Goal: Task Accomplishment & Management: Use online tool/utility

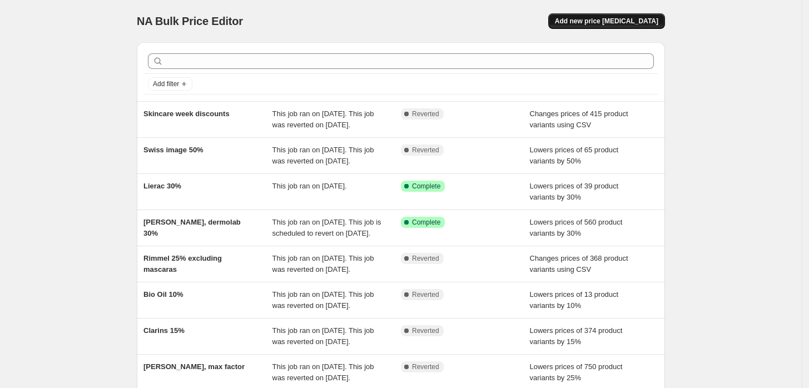
click at [650, 18] on span "Add new price [MEDICAL_DATA]" at bounding box center [606, 21] width 103 height 9
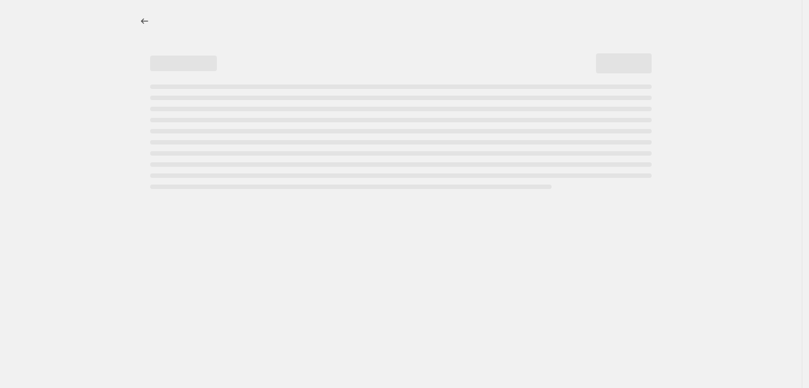
select select "percentage"
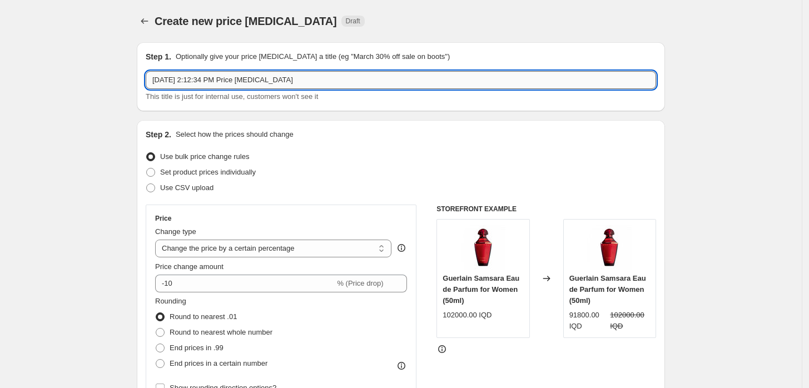
click at [210, 74] on input "Sep 10, 2025, 2:12:34 PM Price change job" at bounding box center [401, 80] width 510 height 18
type input "Max factor 35%"
click at [198, 186] on span "Use CSV upload" at bounding box center [186, 187] width 53 height 8
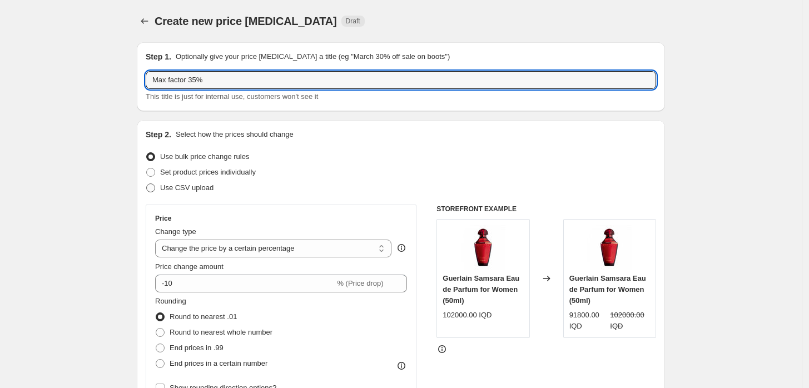
click at [147, 184] on input "Use CSV upload" at bounding box center [146, 183] width 1 height 1
radio input "true"
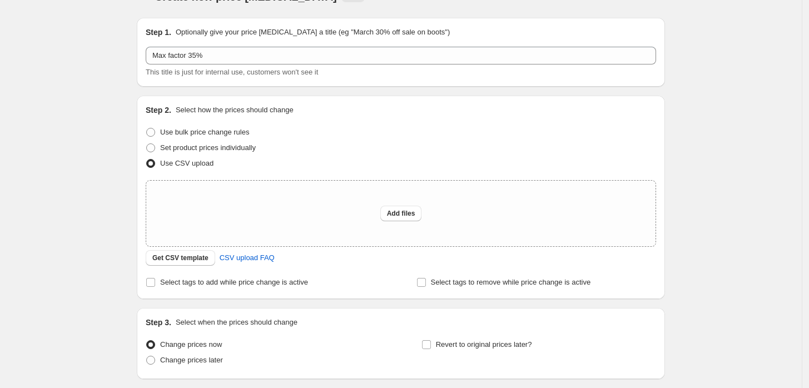
scroll to position [62, 0]
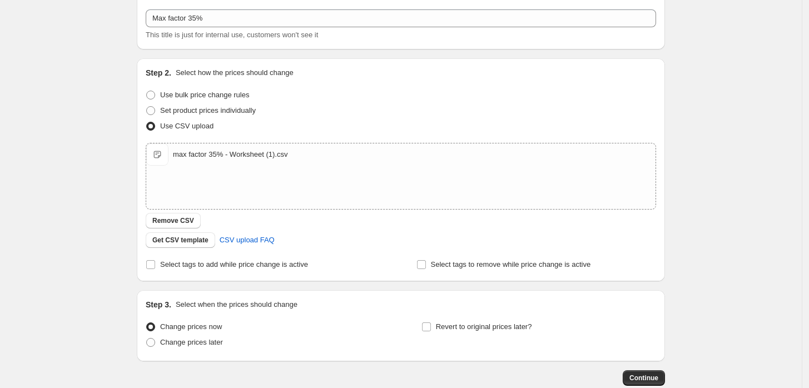
drag, startPoint x: 277, startPoint y: 171, endPoint x: 734, endPoint y: 136, distance: 458.3
click at [734, 136] on div "Create new price change job. This page is ready Create new price change job Dra…" at bounding box center [401, 195] width 802 height 515
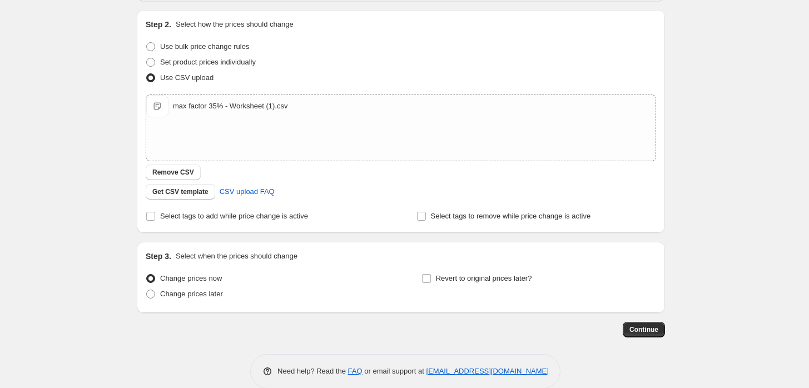
scroll to position [123, 0]
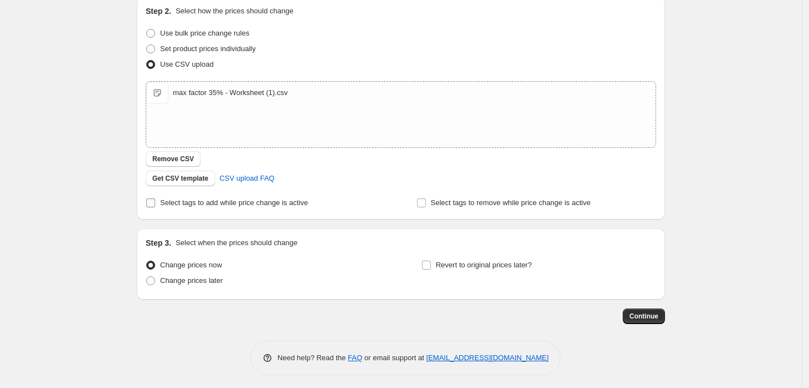
click at [181, 206] on span "Select tags to add while price change is active" at bounding box center [234, 202] width 148 height 8
click at [155, 206] on input "Select tags to add while price change is active" at bounding box center [150, 202] width 9 height 9
checkbox input "true"
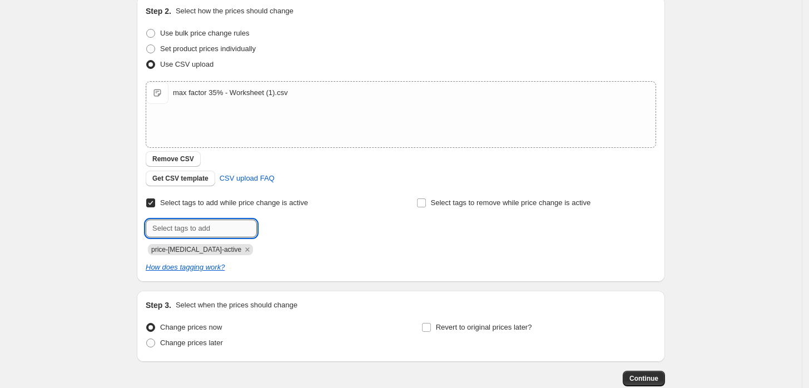
click at [215, 230] on input "text" at bounding box center [201, 229] width 111 height 18
click at [193, 226] on input "text" at bounding box center [201, 229] width 111 height 18
type input "MAXF35%"
click at [282, 231] on span "Add MAXF35%" at bounding box center [289, 227] width 47 height 9
click at [246, 250] on icon "Remove price-change-job-active" at bounding box center [248, 249] width 4 height 4
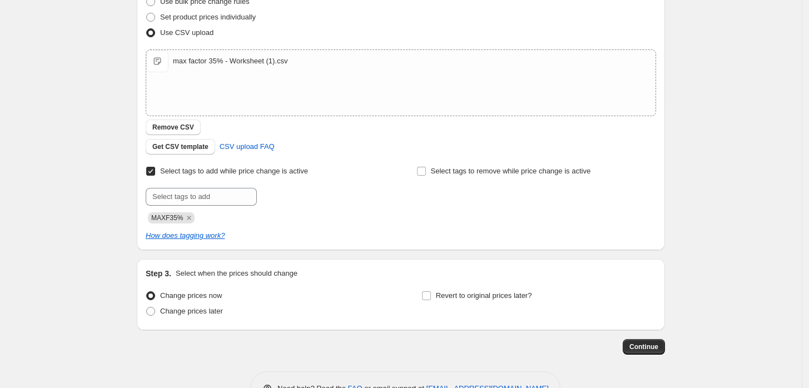
scroll to position [189, 0]
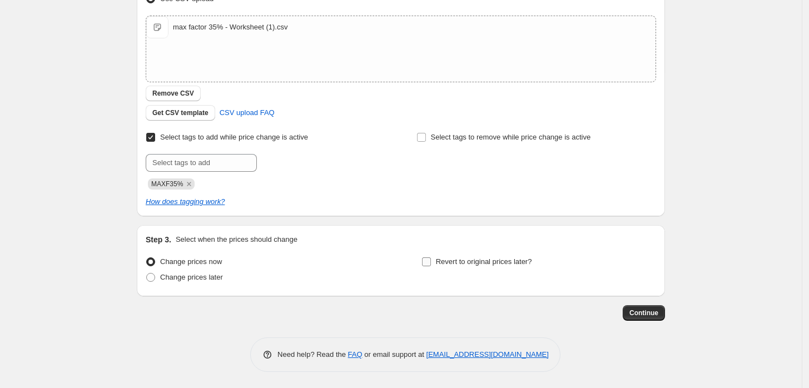
click at [440, 262] on span "Revert to original prices later?" at bounding box center [484, 261] width 96 height 8
click at [431, 262] on input "Revert to original prices later?" at bounding box center [426, 261] width 9 height 9
checkbox input "true"
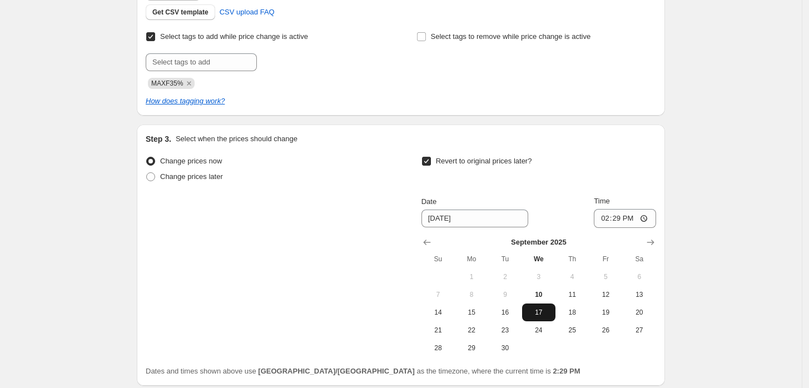
scroll to position [312, 0]
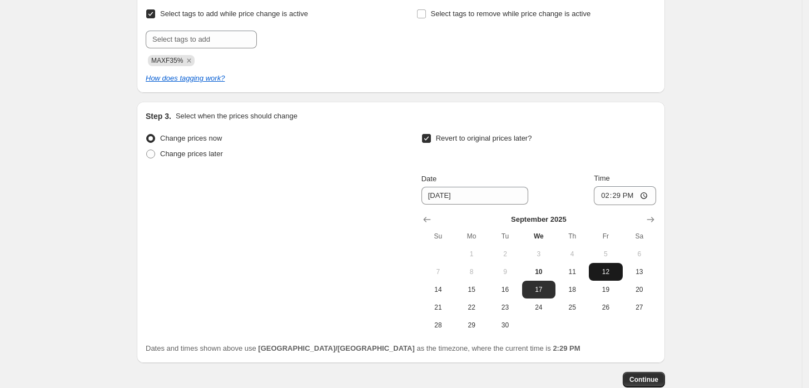
click at [614, 276] on button "12" at bounding box center [605, 272] width 33 height 18
type input "[DATE]"
click at [608, 198] on input "14:29" at bounding box center [625, 195] width 62 height 19
type input "23:59"
click at [761, 139] on div "Create new price change job. This page is ready Create new price change job Dra…" at bounding box center [401, 72] width 802 height 768
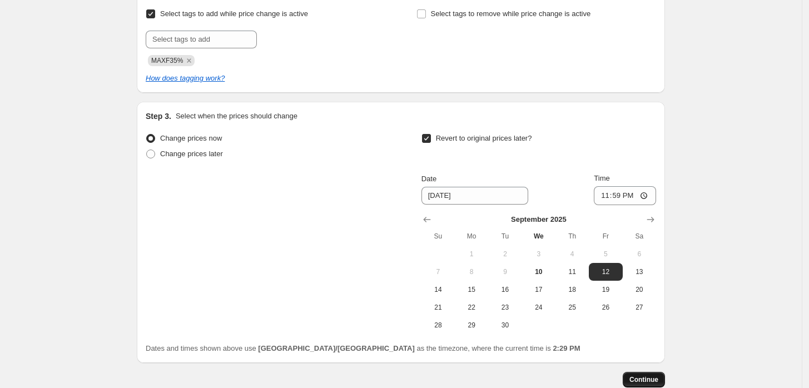
click at [655, 372] on button "Continue" at bounding box center [644, 380] width 42 height 16
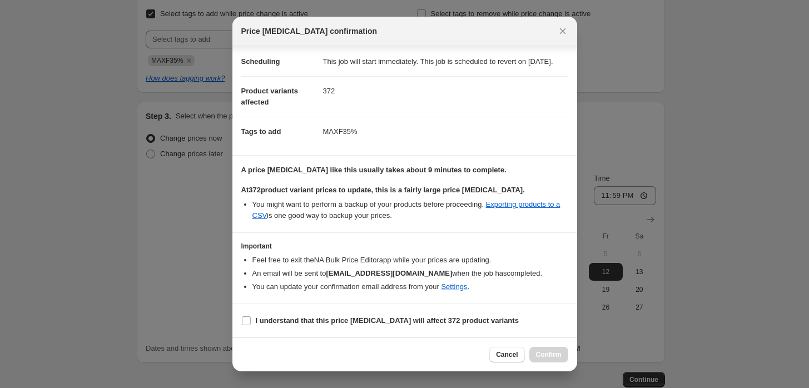
scroll to position [29, 0]
click at [259, 319] on b "I understand that this price change job will affect 372 product variants" at bounding box center [387, 320] width 263 height 8
click at [251, 319] on input "I understand that this price change job will affect 372 product variants" at bounding box center [246, 320] width 9 height 9
checkbox input "true"
click at [561, 353] on button "Confirm" at bounding box center [548, 355] width 39 height 16
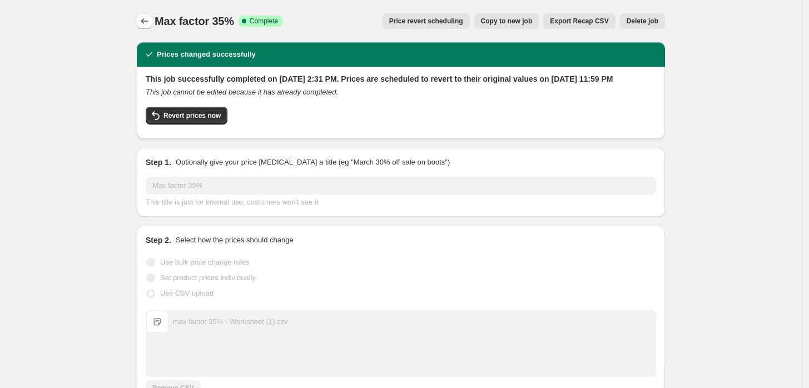
click at [149, 23] on icon "Price change jobs" at bounding box center [144, 21] width 11 height 11
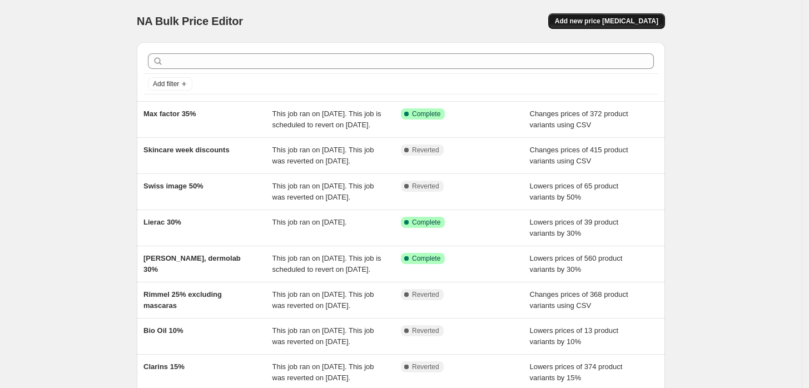
click at [623, 23] on span "Add new price [MEDICAL_DATA]" at bounding box center [606, 21] width 103 height 9
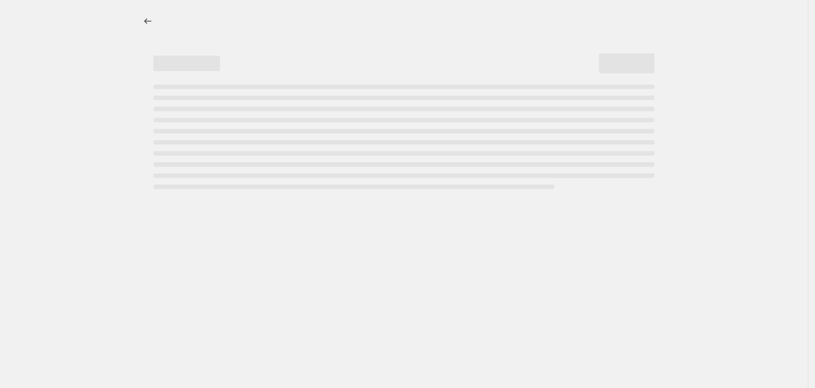
select select "percentage"
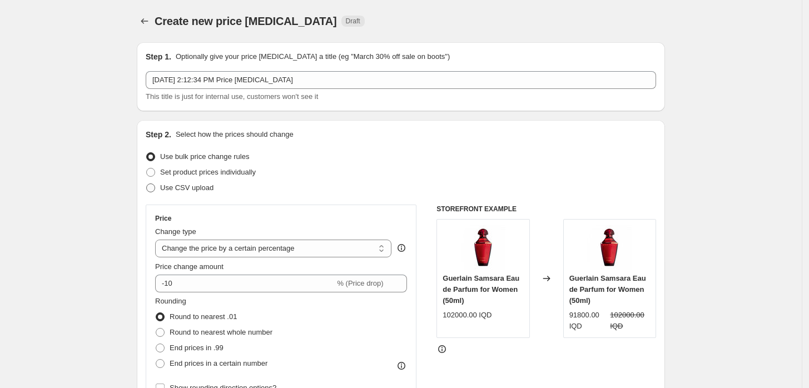
click at [190, 191] on span "Use CSV upload" at bounding box center [186, 187] width 53 height 8
click at [147, 184] on input "Use CSV upload" at bounding box center [146, 183] width 1 height 1
radio input "true"
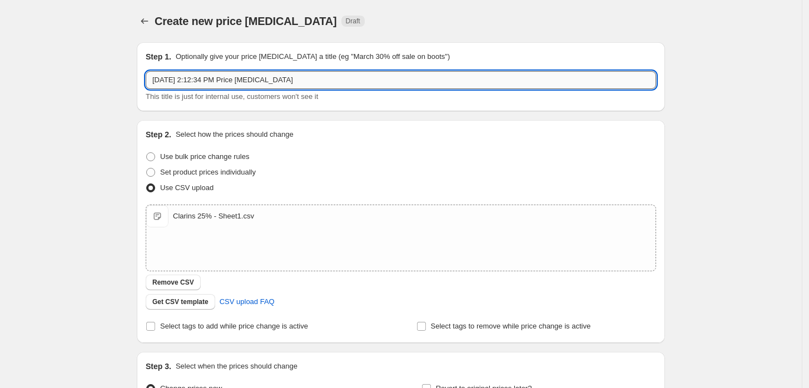
click at [217, 77] on input "Sep 10, 2025, 2:12:34 PM Price change job" at bounding box center [401, 80] width 510 height 18
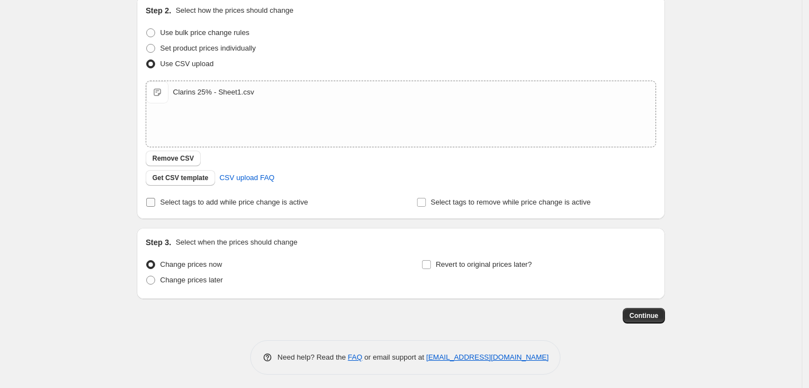
scroll to position [127, 0]
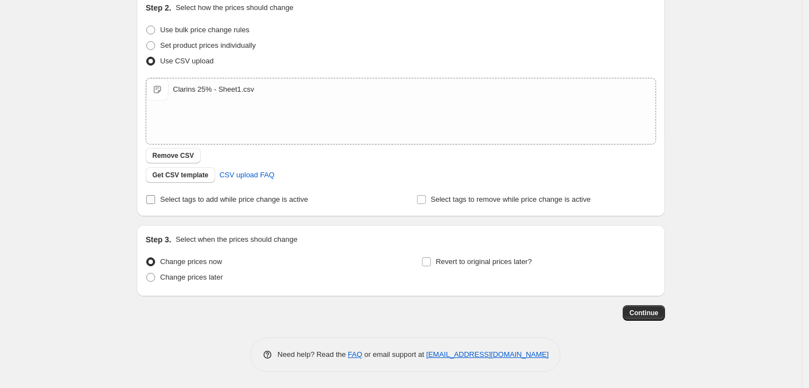
type input "Clarins 25%"
click at [180, 195] on span "Select tags to add while price change is active" at bounding box center [234, 199] width 148 height 8
click at [155, 195] on input "Select tags to add while price change is active" at bounding box center [150, 199] width 9 height 9
checkbox input "true"
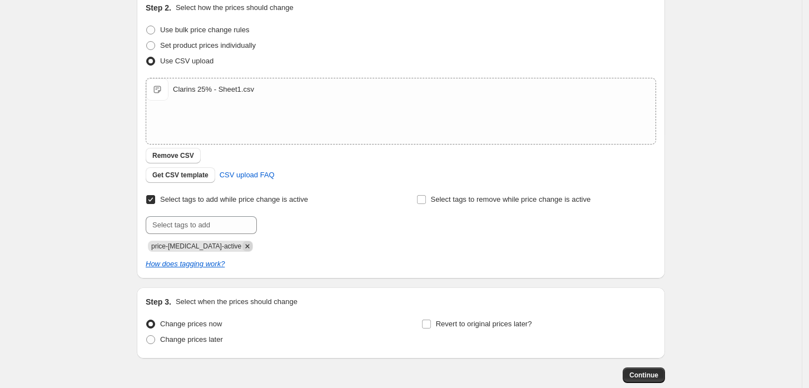
click at [246, 246] on icon "Remove price-change-job-active" at bounding box center [248, 246] width 4 height 4
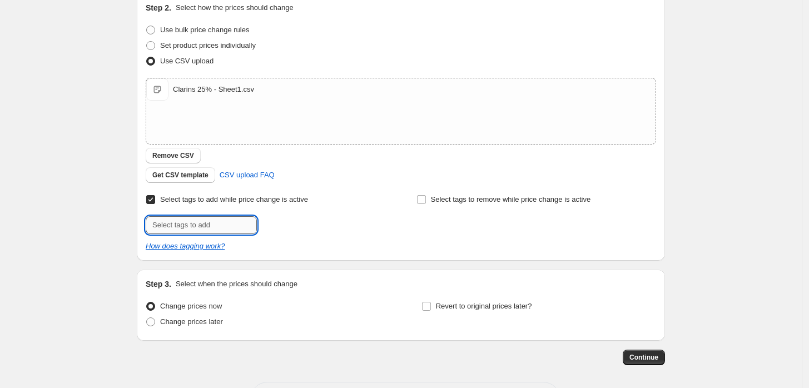
click at [222, 230] on input "text" at bounding box center [201, 225] width 111 height 18
click at [154, 226] on input "LR25%" at bounding box center [201, 225] width 111 height 18
type input "CLR25%"
click at [279, 228] on b "Add" at bounding box center [272, 224] width 13 height 8
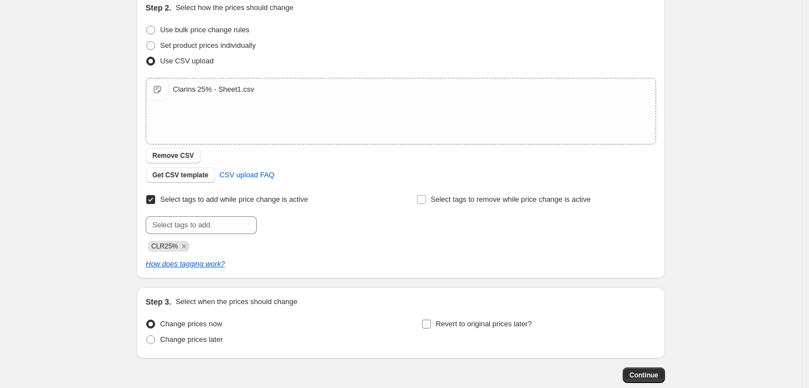
click at [429, 323] on input "Revert to original prices later?" at bounding box center [426, 324] width 9 height 9
checkbox input "true"
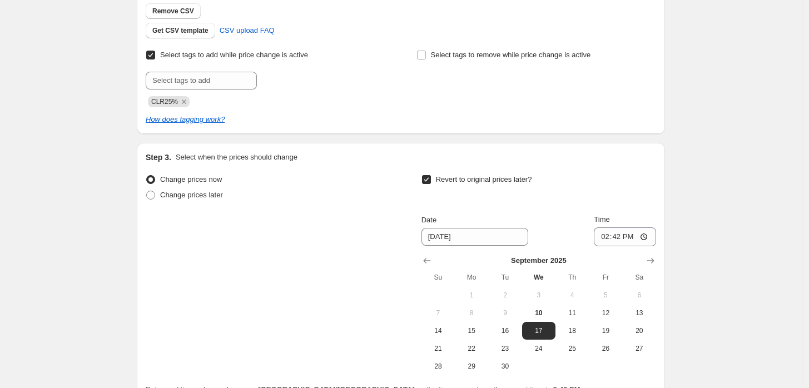
scroll to position [379, 0]
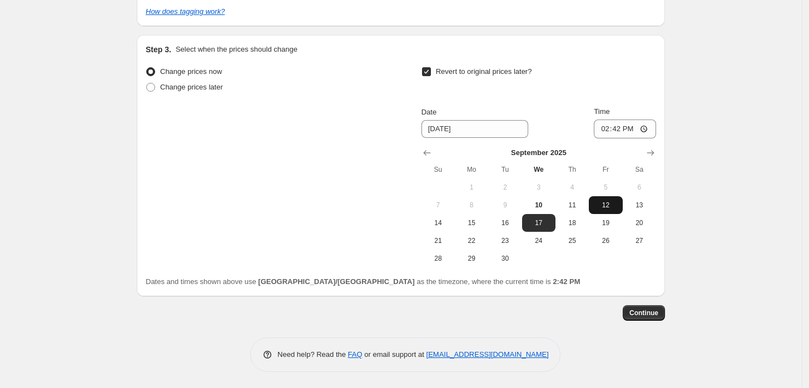
click at [609, 203] on span "12" at bounding box center [605, 205] width 24 height 9
type input "[DATE]"
click at [605, 126] on input "14:42" at bounding box center [625, 129] width 62 height 19
type input "23:59"
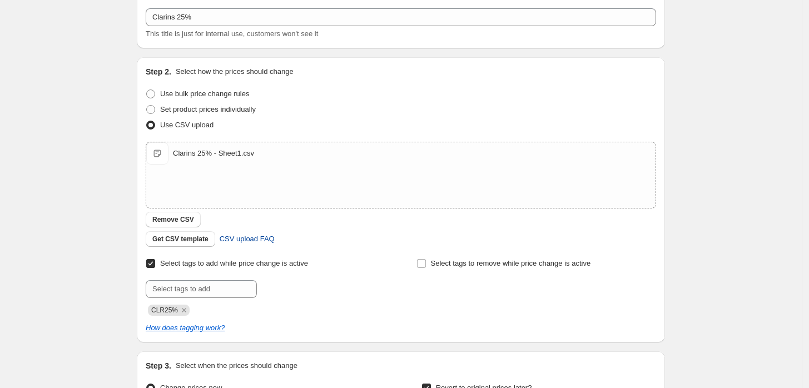
scroll to position [370, 0]
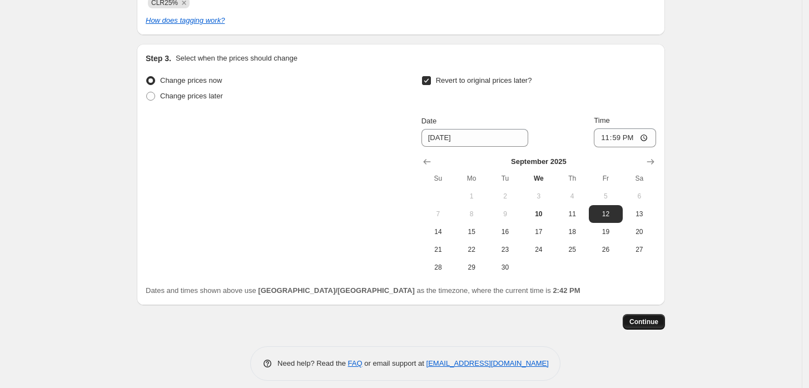
click at [657, 319] on span "Continue" at bounding box center [643, 321] width 29 height 9
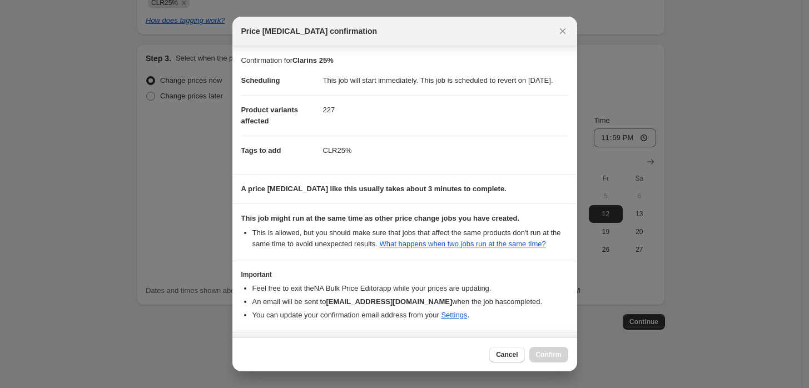
scroll to position [49, 0]
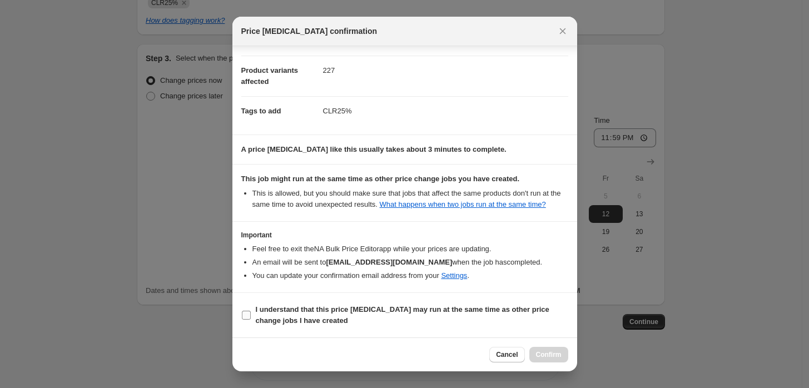
click at [254, 314] on label "I understand that this price change job may run at the same time as other price…" at bounding box center [404, 315] width 327 height 27
click at [251, 314] on input "I understand that this price change job may run at the same time as other price…" at bounding box center [246, 315] width 9 height 9
checkbox input "true"
click at [554, 360] on button "Confirm" at bounding box center [548, 355] width 39 height 16
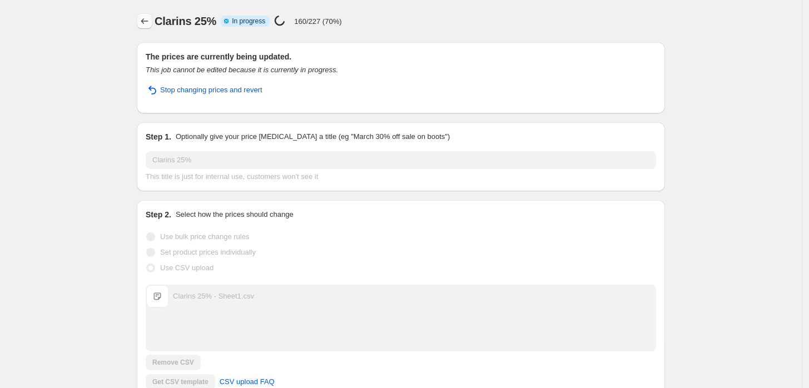
click at [150, 25] on icon "Price change jobs" at bounding box center [144, 21] width 11 height 11
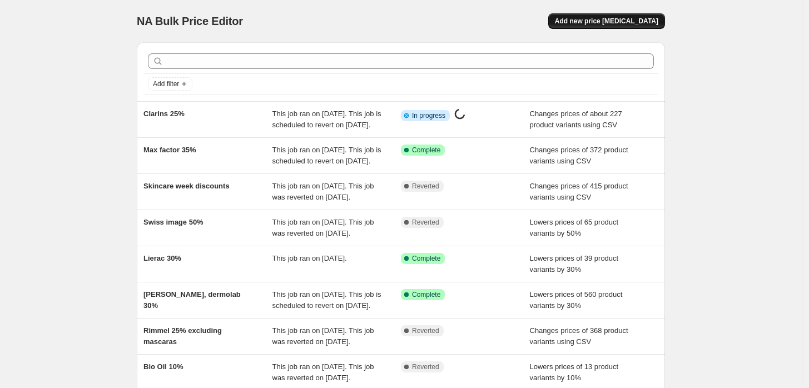
click at [621, 20] on span "Add new price [MEDICAL_DATA]" at bounding box center [606, 21] width 103 height 9
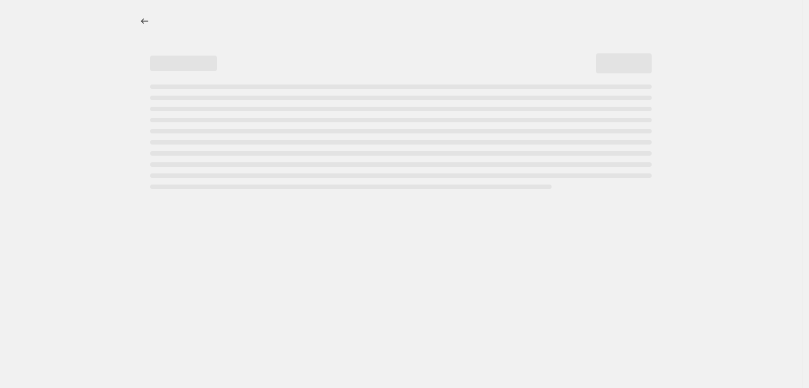
select select "percentage"
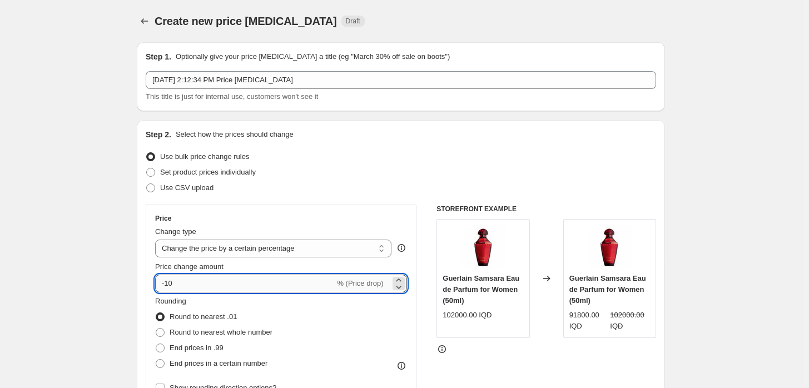
drag, startPoint x: 180, startPoint y: 284, endPoint x: 167, endPoint y: 290, distance: 14.2
click at [167, 290] on input "-10" at bounding box center [245, 284] width 180 height 18
type input "-35"
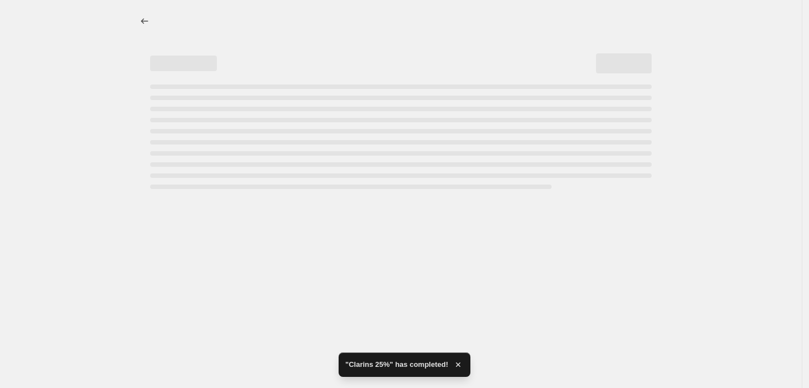
select select "percentage"
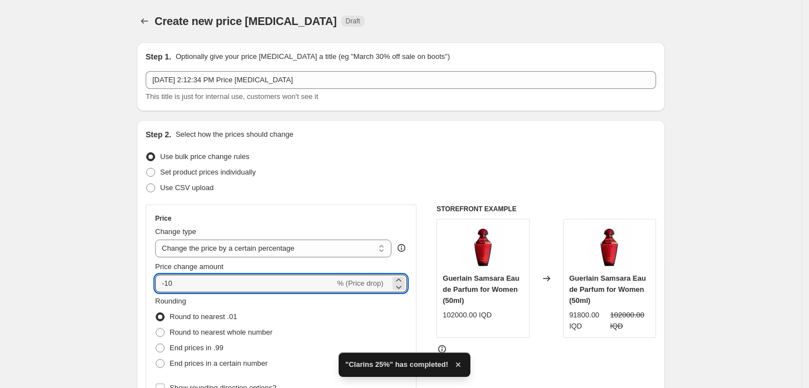
drag, startPoint x: 192, startPoint y: 288, endPoint x: 168, endPoint y: 293, distance: 23.9
click at [168, 293] on div "Price Change type Change the price to a certain amount Change the price by a ce…" at bounding box center [281, 305] width 252 height 182
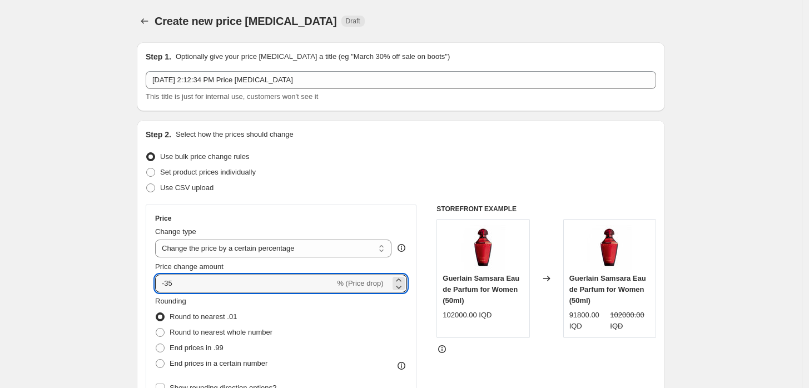
type input "-35"
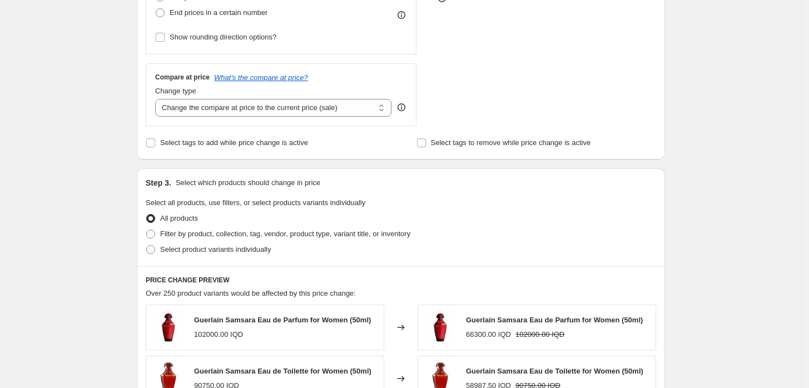
scroll to position [370, 0]
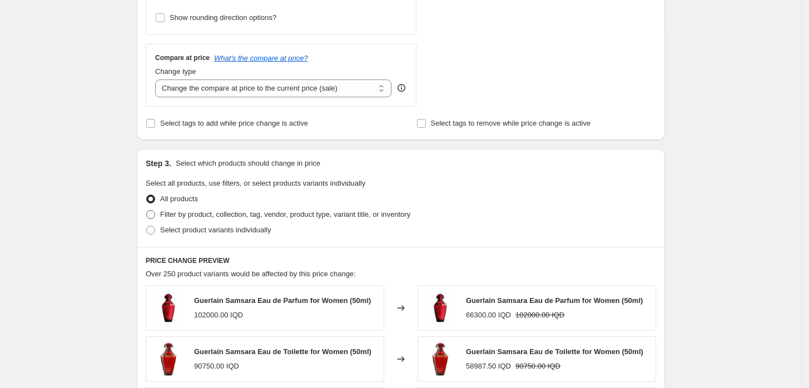
click at [205, 215] on span "Filter by product, collection, tag, vendor, product type, variant title, or inv…" at bounding box center [285, 214] width 250 height 8
click at [147, 211] on input "Filter by product, collection, tag, vendor, product type, variant title, or inv…" at bounding box center [146, 210] width 1 height 1
radio input "true"
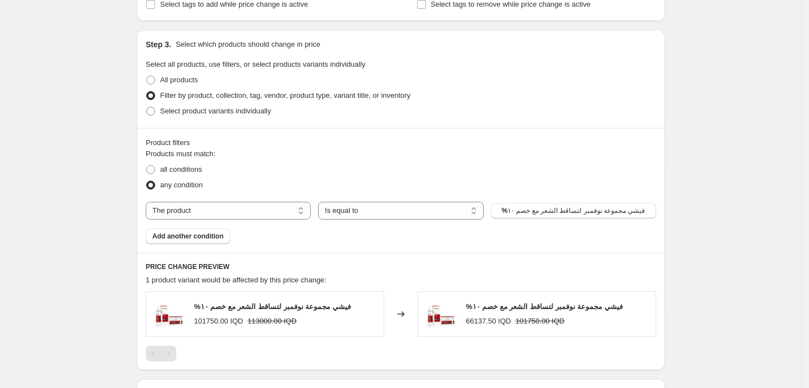
scroll to position [494, 0]
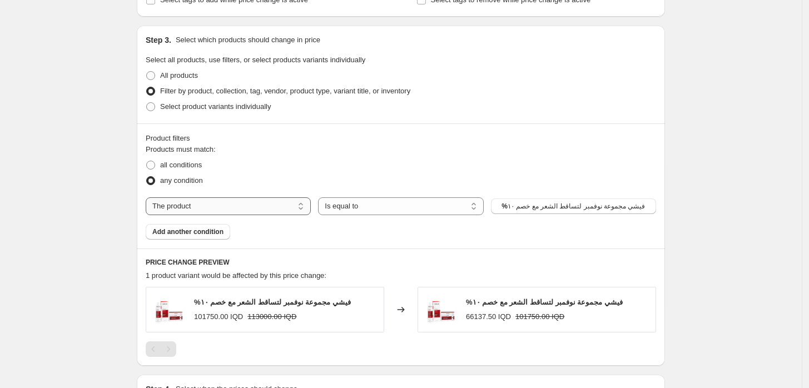
click at [192, 210] on select "The product The product's collection The product's tag The product's vendor The…" at bounding box center [228, 206] width 165 height 18
select select "vendor"
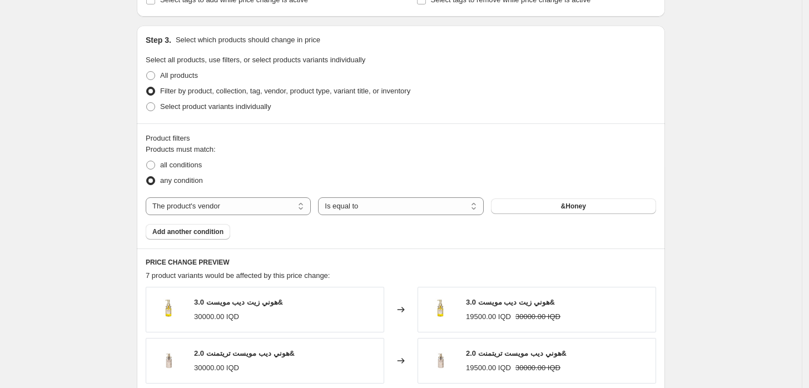
click at [556, 210] on button "&Honey" at bounding box center [573, 206] width 165 height 16
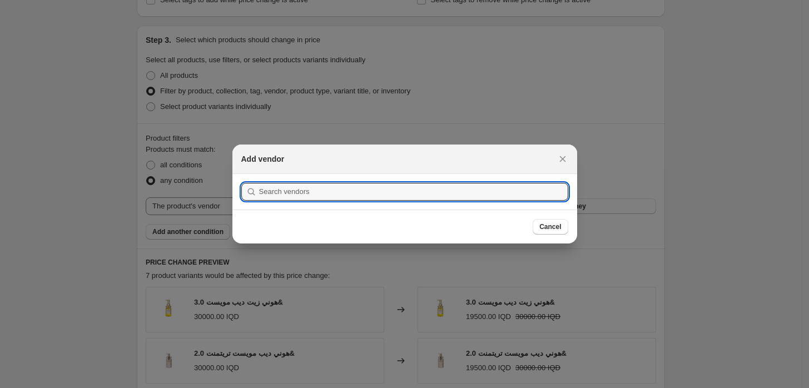
scroll to position [0, 0]
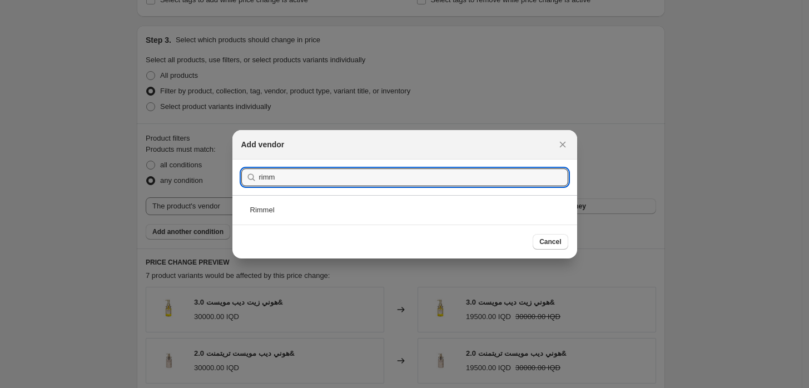
type input "rimm"
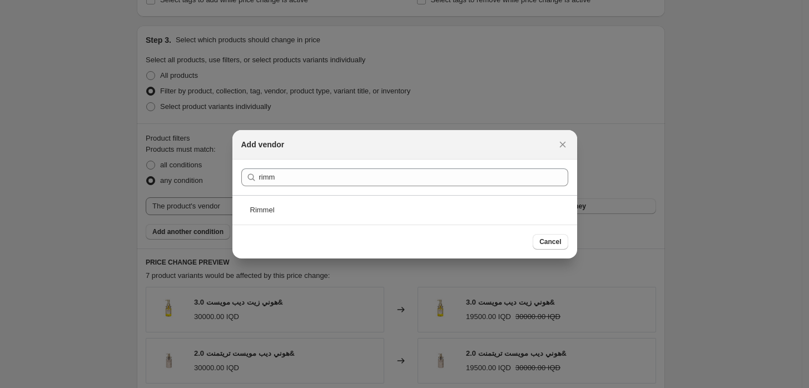
click at [560, 208] on div "Rimmel" at bounding box center [404, 209] width 345 height 29
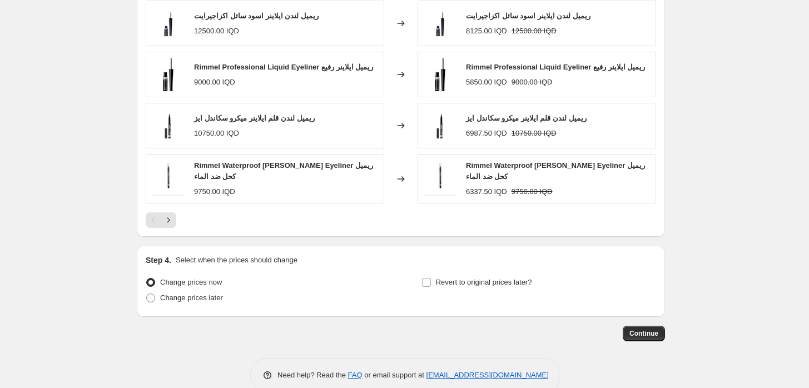
scroll to position [855, 0]
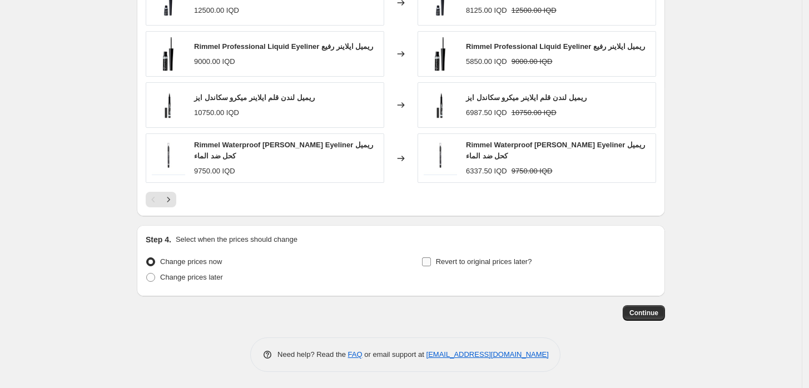
click at [440, 259] on span "Revert to original prices later?" at bounding box center [484, 261] width 96 height 8
click at [431, 259] on input "Revert to original prices later?" at bounding box center [426, 261] width 9 height 9
checkbox input "true"
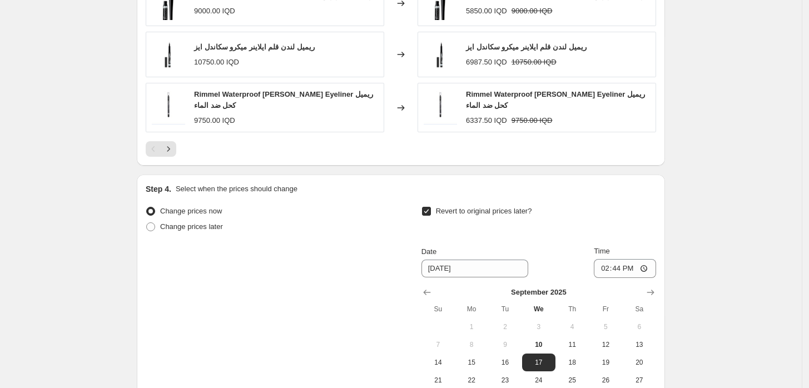
scroll to position [1041, 0]
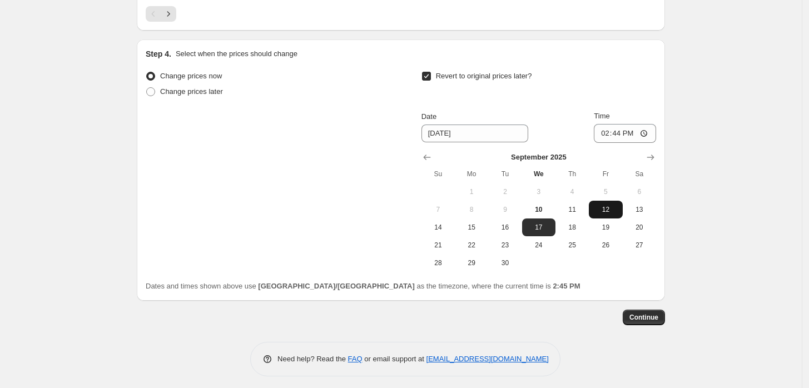
click at [604, 215] on button "12" at bounding box center [605, 210] width 33 height 18
type input "[DATE]"
click at [608, 135] on input "14:44" at bounding box center [625, 133] width 62 height 19
type input "23:59"
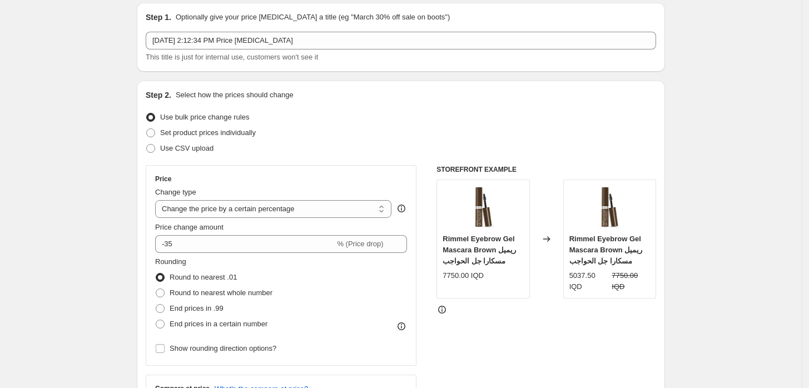
scroll to position [0, 0]
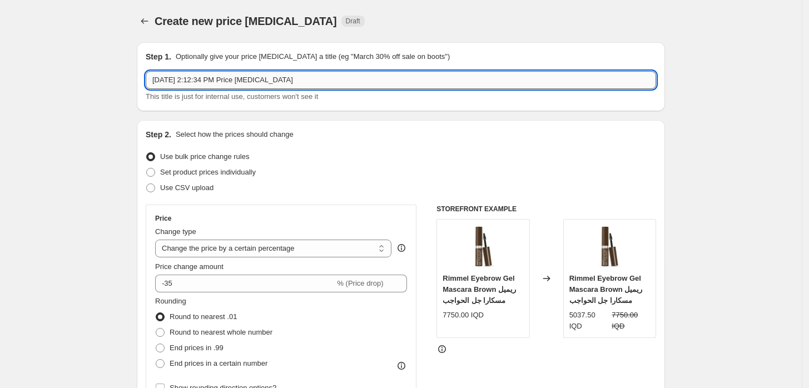
click at [282, 78] on input "Sep 10, 2025, 2:12:34 PM Price change job" at bounding box center [401, 80] width 510 height 18
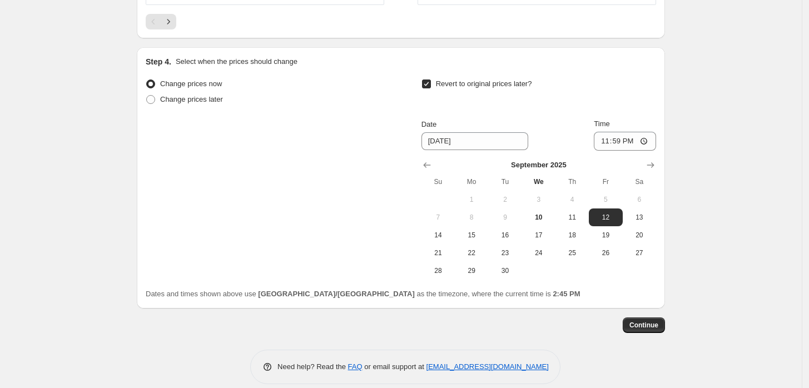
scroll to position [1045, 0]
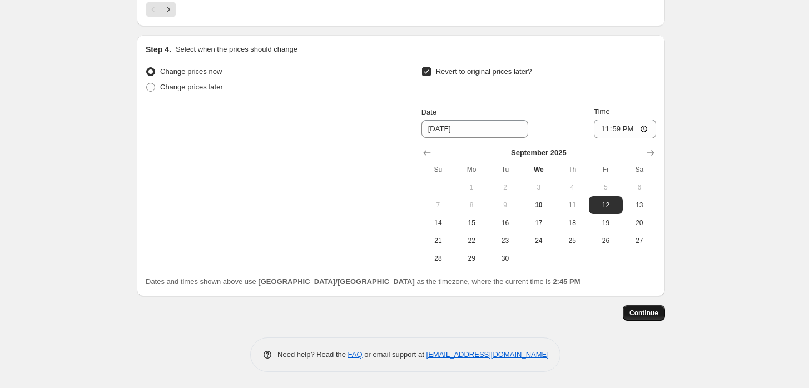
type input "Rimmel 35%"
click at [644, 313] on span "Continue" at bounding box center [643, 313] width 29 height 9
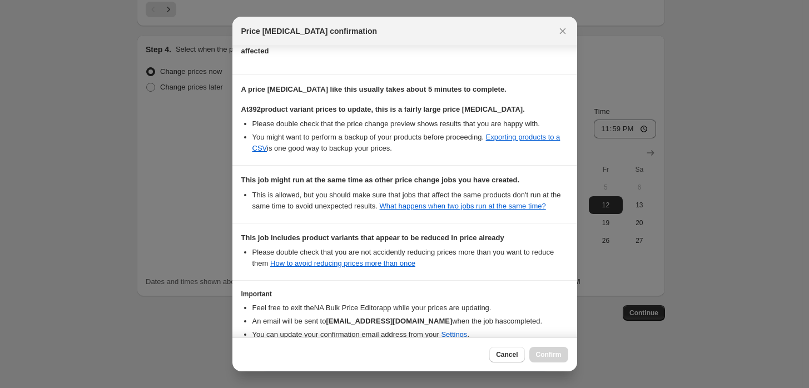
scroll to position [220, 0]
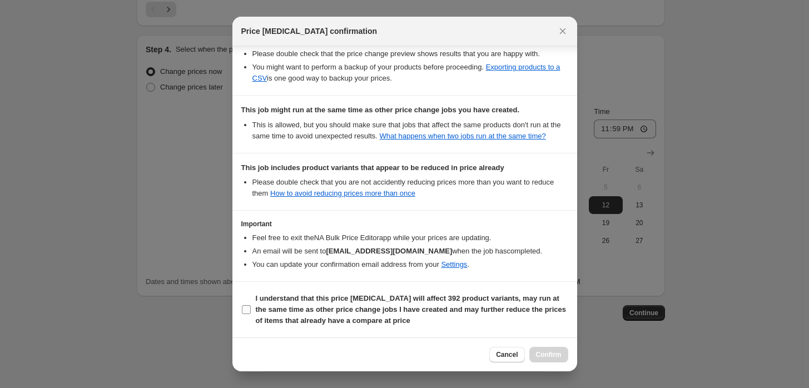
click at [272, 306] on b "I understand that this price change job will affect 392 product variants, may r…" at bounding box center [411, 309] width 310 height 31
click at [251, 306] on input "I understand that this price change job will affect 392 product variants, may r…" at bounding box center [246, 309] width 9 height 9
checkbox input "true"
click at [543, 350] on span "Confirm" at bounding box center [549, 354] width 26 height 9
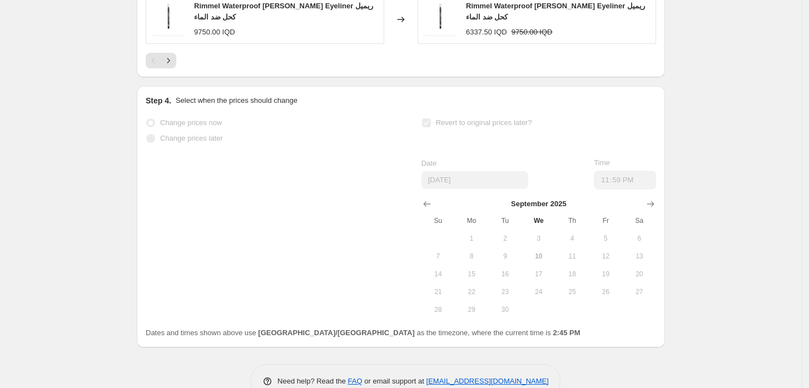
scroll to position [1075, 0]
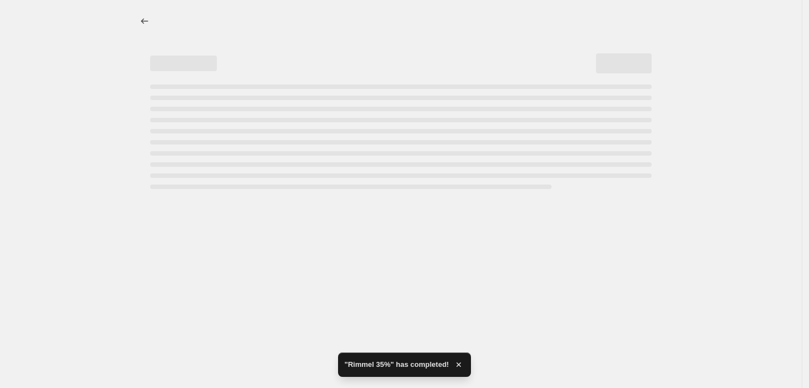
select select "percentage"
select select "vendor"
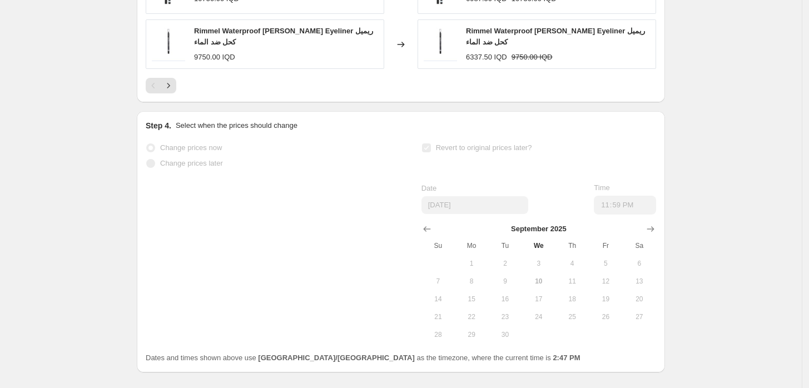
scroll to position [0, 0]
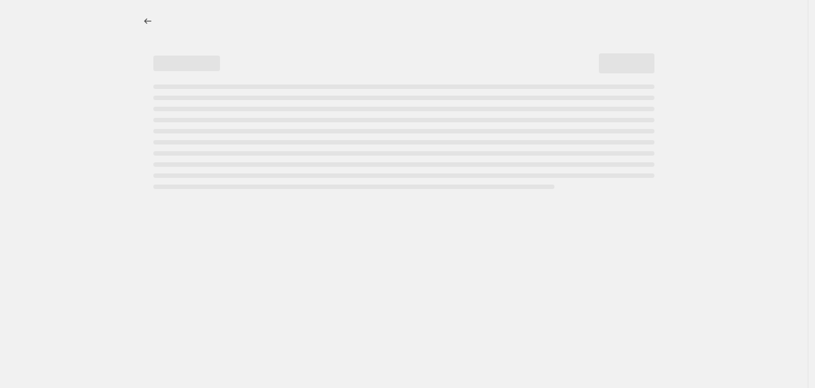
select select "percentage"
select select "vendor"
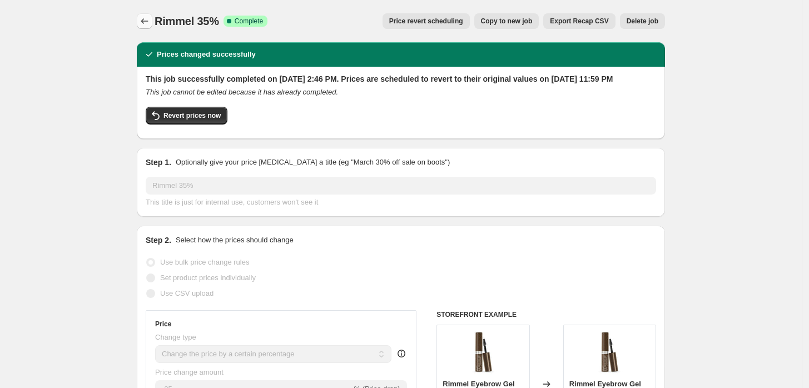
click at [150, 21] on icon "Price change jobs" at bounding box center [144, 21] width 11 height 11
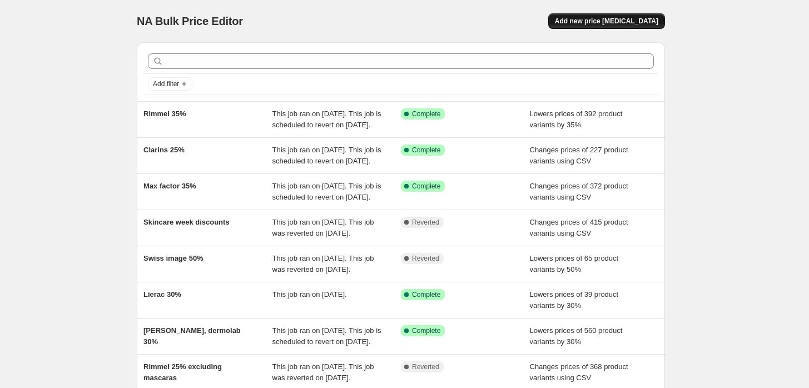
click at [587, 21] on span "Add new price [MEDICAL_DATA]" at bounding box center [606, 21] width 103 height 9
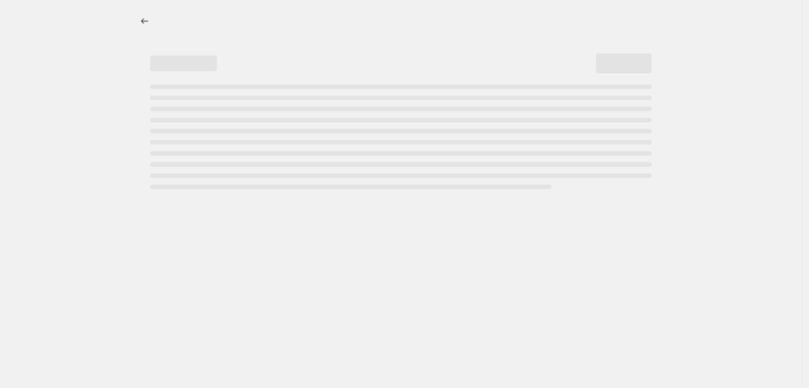
select select "percentage"
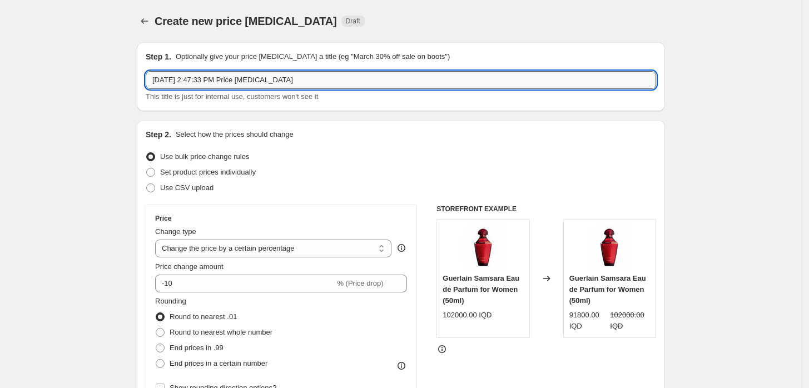
click at [222, 81] on input "[DATE] 2:47:33 PM Price [MEDICAL_DATA]" at bounding box center [401, 80] width 510 height 18
type input "Bourjois 35%"
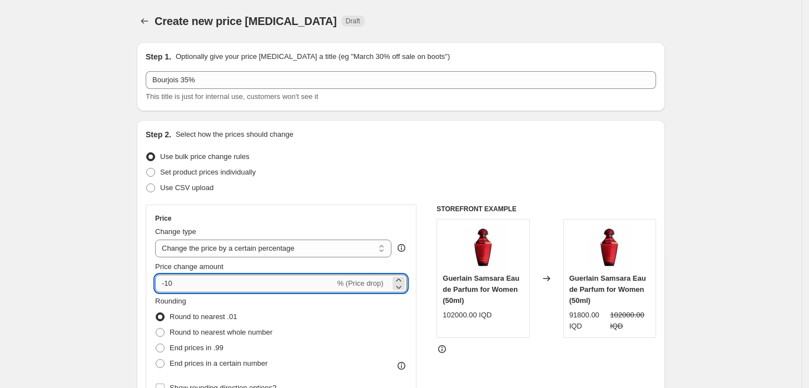
click at [173, 286] on input "-10" at bounding box center [245, 284] width 180 height 18
click at [176, 282] on input "-10" at bounding box center [245, 284] width 180 height 18
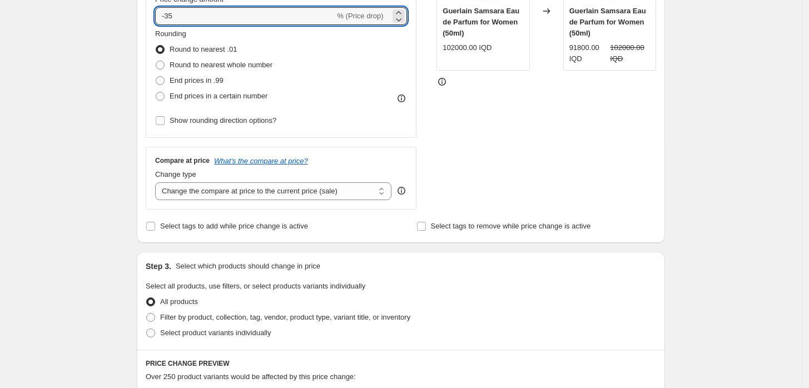
scroll to position [309, 0]
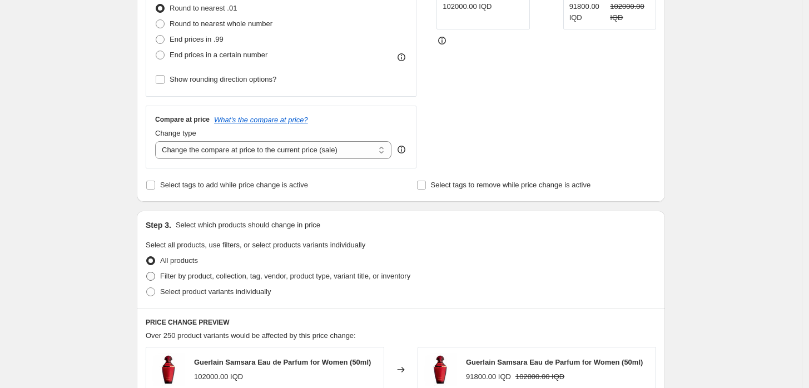
type input "-35"
click at [232, 275] on span "Filter by product, collection, tag, vendor, product type, variant title, or inv…" at bounding box center [285, 276] width 250 height 8
click at [147, 272] on input "Filter by product, collection, tag, vendor, product type, variant title, or inv…" at bounding box center [146, 272] width 1 height 1
radio input "true"
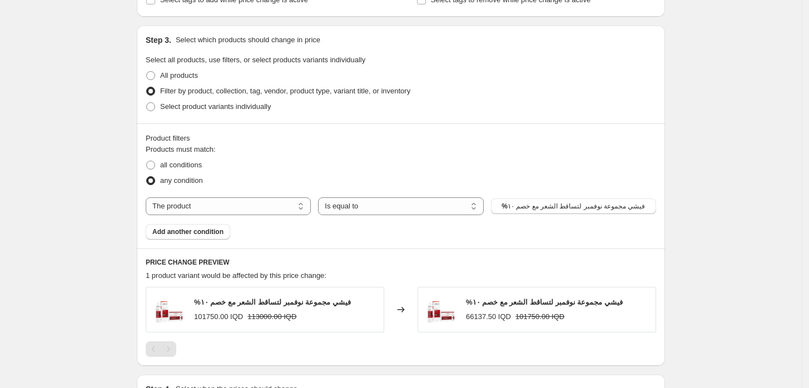
scroll to position [494, 0]
drag, startPoint x: 302, startPoint y: 208, endPoint x: 297, endPoint y: 212, distance: 6.7
click at [302, 208] on select "The product The product's collection The product's tag The product's vendor The…" at bounding box center [228, 206] width 165 height 18
select select "vendor"
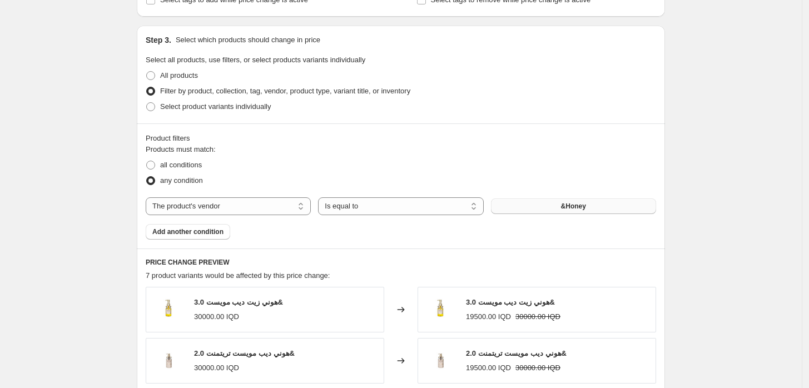
click at [537, 205] on button "&Honey" at bounding box center [573, 206] width 165 height 16
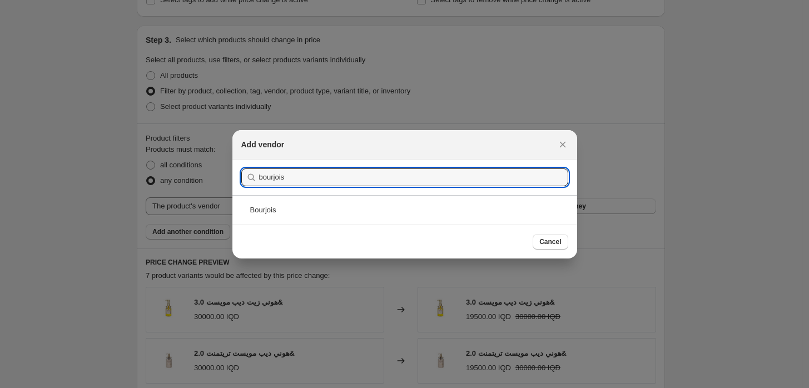
type input "bourjois"
click at [292, 201] on div "Bourjois" at bounding box center [404, 209] width 345 height 29
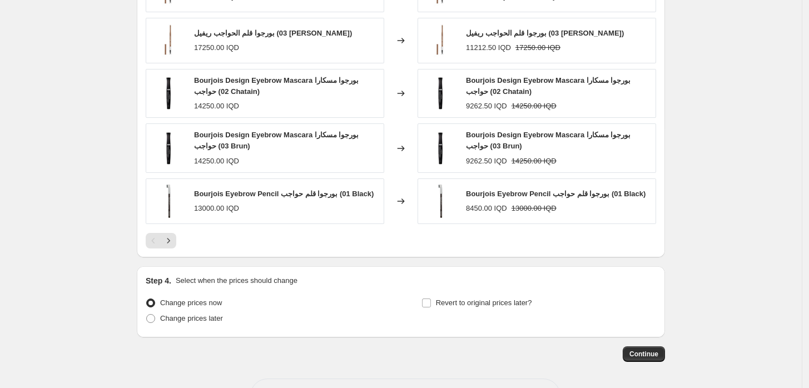
scroll to position [855, 0]
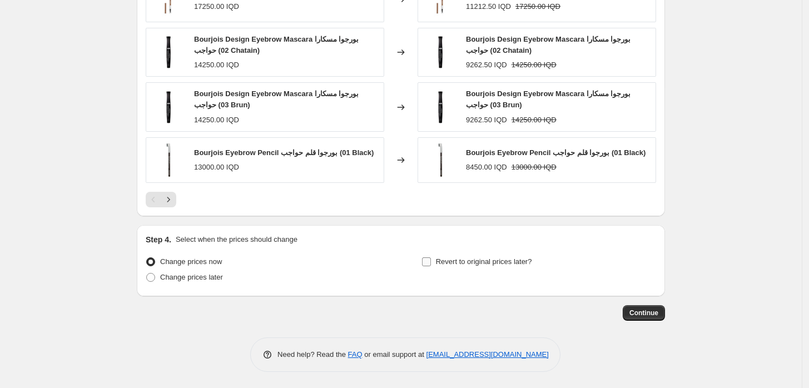
click at [473, 260] on span "Revert to original prices later?" at bounding box center [484, 261] width 96 height 8
click at [431, 260] on input "Revert to original prices later?" at bounding box center [426, 261] width 9 height 9
checkbox input "true"
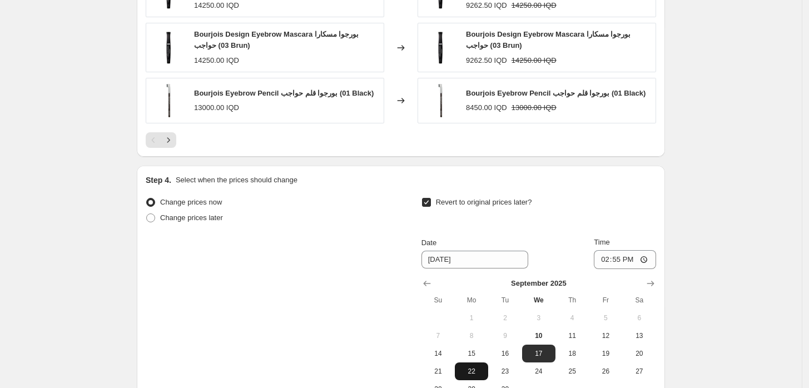
scroll to position [1041, 0]
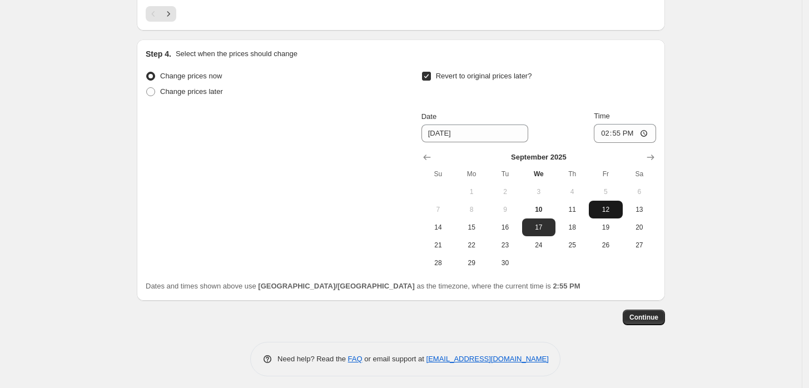
click at [609, 210] on span "12" at bounding box center [605, 209] width 24 height 9
type input "[DATE]"
click at [606, 136] on input "14:55" at bounding box center [625, 133] width 62 height 19
type input "23:59"
click at [645, 316] on span "Continue" at bounding box center [643, 317] width 29 height 9
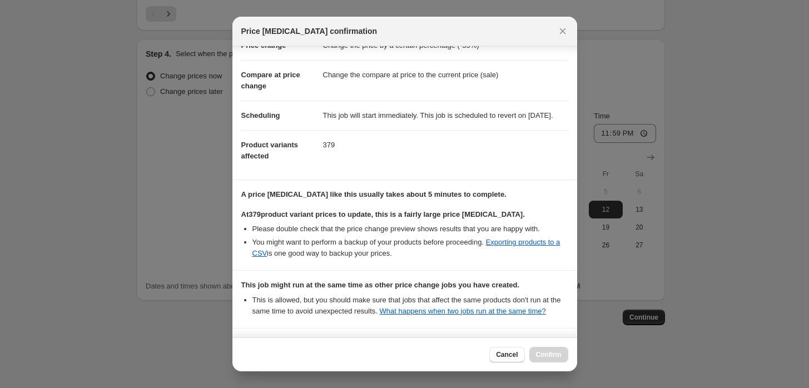
scroll to position [220, 0]
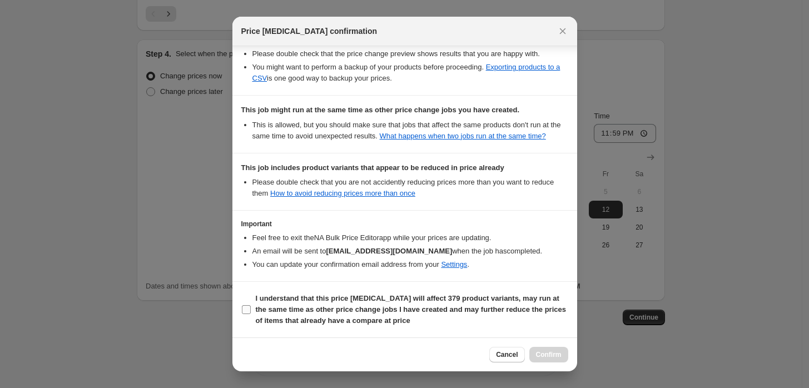
click at [249, 312] on input "I understand that this price [MEDICAL_DATA] will affect 379 product variants, m…" at bounding box center [246, 309] width 9 height 9
checkbox input "true"
click at [546, 355] on span "Confirm" at bounding box center [549, 354] width 26 height 9
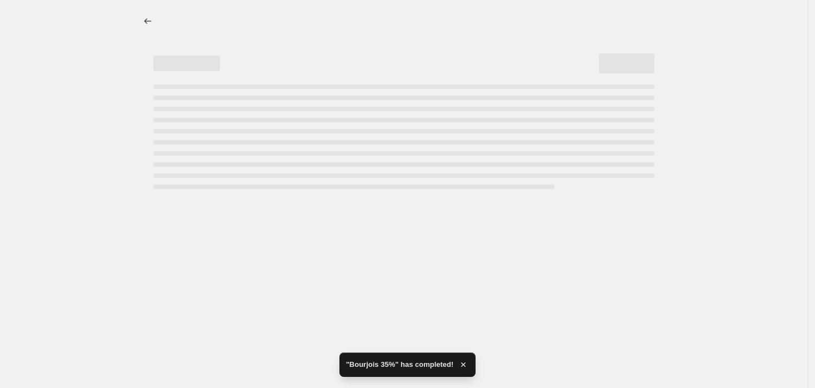
select select "percentage"
select select "vendor"
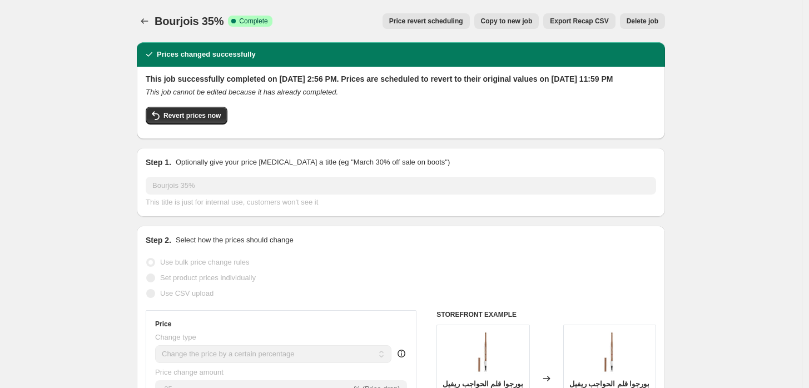
click at [575, 301] on div "Use CSV upload" at bounding box center [401, 294] width 510 height 16
